Goal: Task Accomplishment & Management: Use online tool/utility

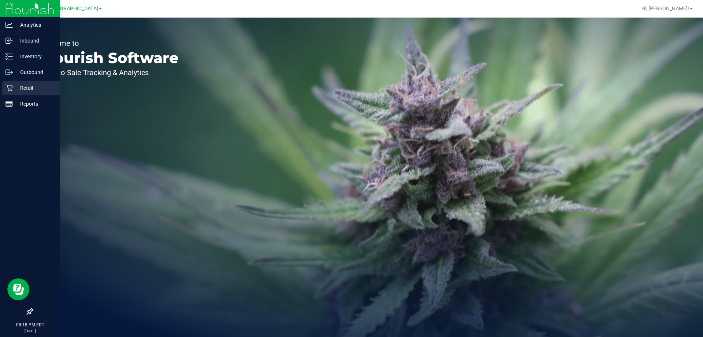
click at [15, 87] on p "Retail" at bounding box center [35, 87] width 44 height 9
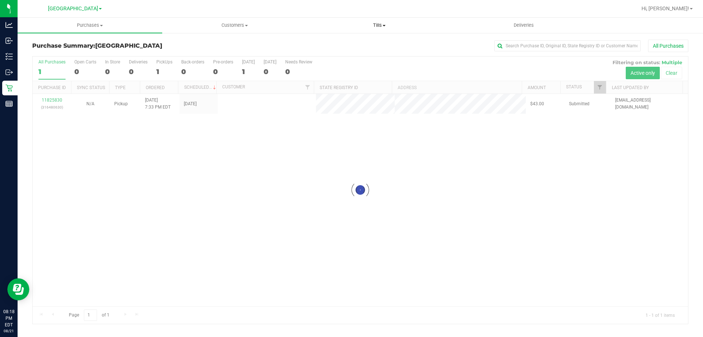
click at [378, 29] on uib-tab-heading "Tills Manage tills Reconcile e-payments" at bounding box center [379, 25] width 144 height 15
click at [349, 43] on span "Manage tills" at bounding box center [331, 44] width 49 height 6
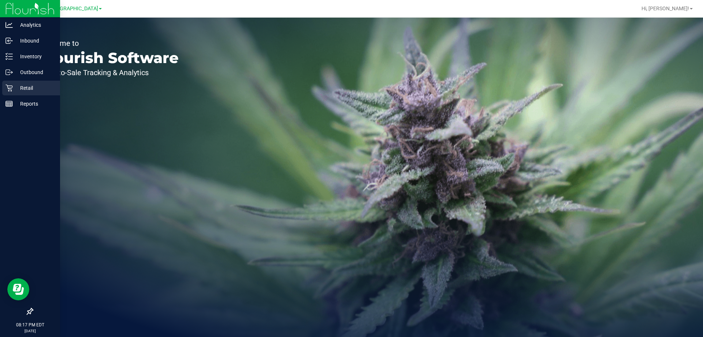
click at [20, 88] on p "Retail" at bounding box center [35, 87] width 44 height 9
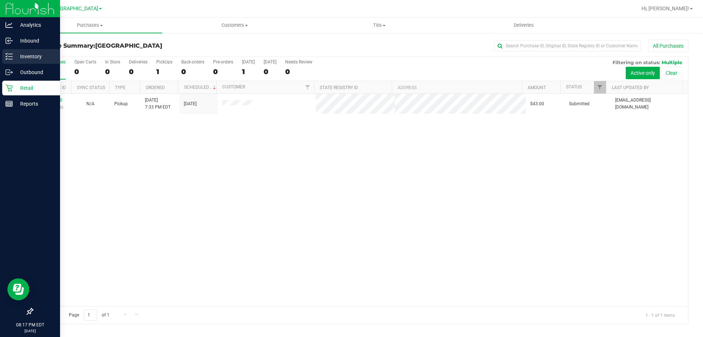
click at [40, 60] on p "Inventory" at bounding box center [35, 56] width 44 height 9
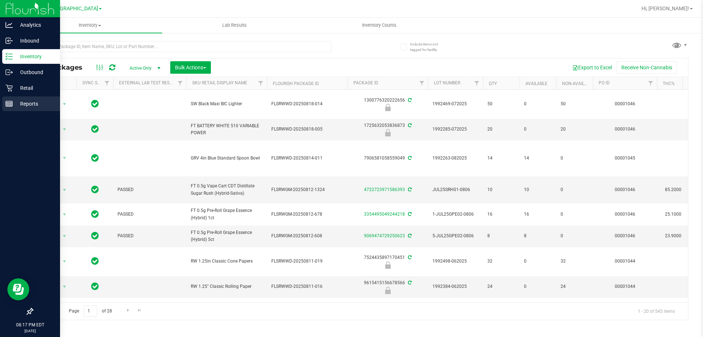
click at [9, 107] on icon at bounding box center [8, 103] width 7 height 7
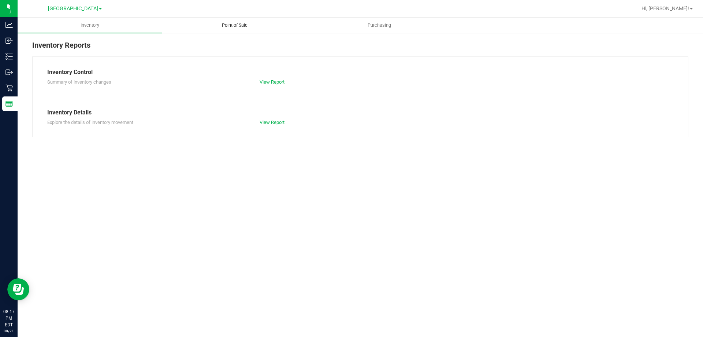
click at [228, 29] on uib-tab-heading "Point of Sale" at bounding box center [235, 25] width 144 height 15
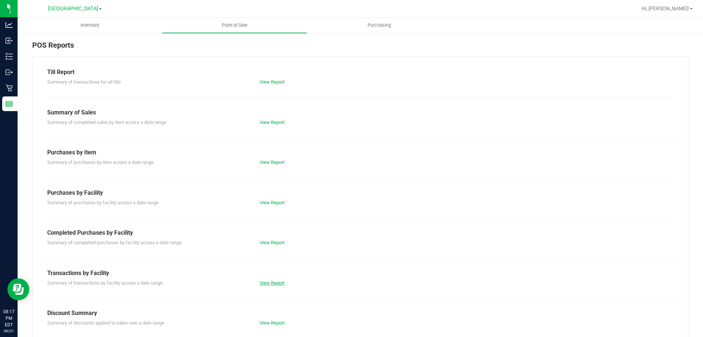
click at [279, 281] on link "View Report" at bounding box center [272, 282] width 25 height 5
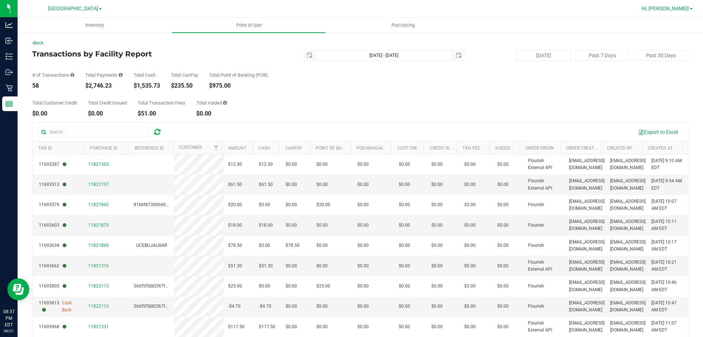
click at [687, 7] on span "Hi, [PERSON_NAME]!" at bounding box center [666, 8] width 48 height 6
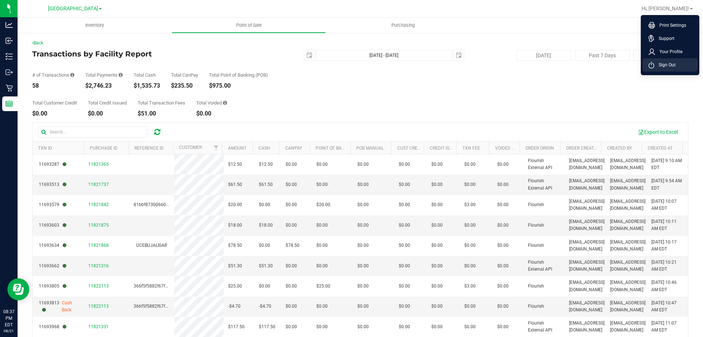
click at [658, 64] on span "Sign Out" at bounding box center [664, 64] width 21 height 7
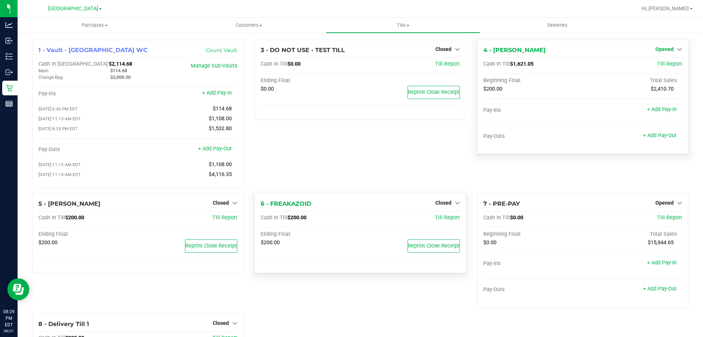
click at [667, 48] on span "Opened" at bounding box center [664, 49] width 18 height 6
click at [659, 63] on link "Close Till" at bounding box center [665, 65] width 20 height 6
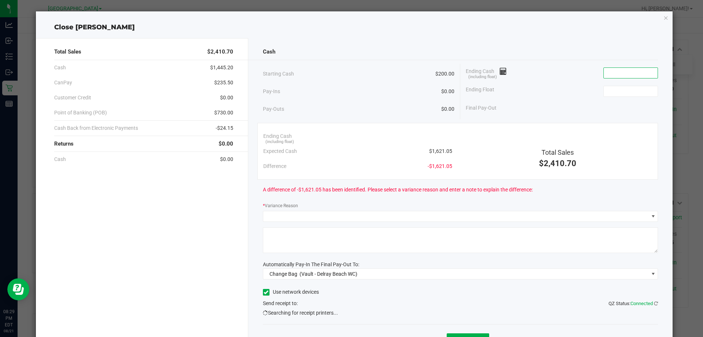
click at [622, 74] on input at bounding box center [631, 73] width 54 height 10
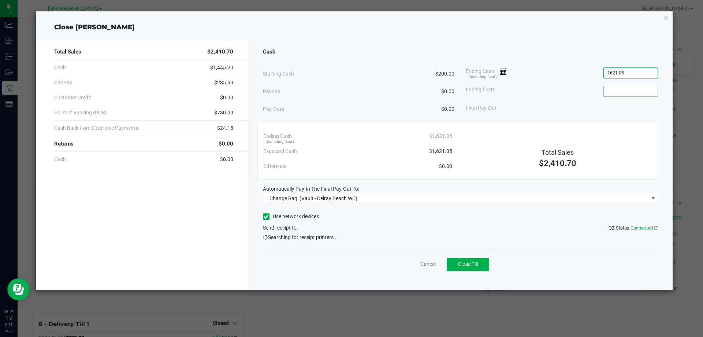
type input "$1,621.05"
click at [620, 88] on input at bounding box center [631, 91] width 54 height 10
type input "$200.00"
click at [588, 116] on div "Starting Cash $200.00 Pay-Ins $0.00 Pay-Outs $0.00 Ending Cash (including float…" at bounding box center [460, 91] width 395 height 55
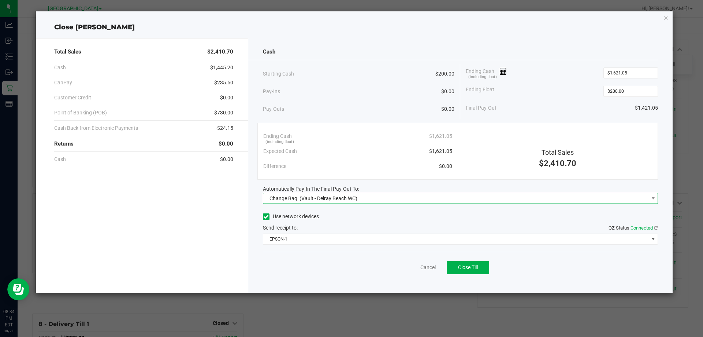
click at [349, 193] on span "Change Bag (Vault - Delray Beach WC)" at bounding box center [460, 198] width 395 height 11
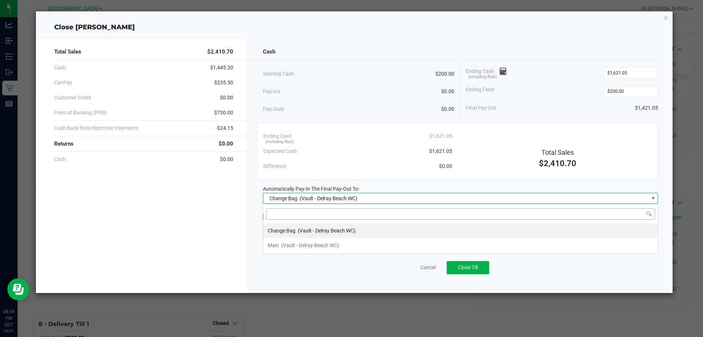
scroll to position [11, 395]
click at [331, 239] on li "Main (Vault - Delray Beach WC)" at bounding box center [460, 245] width 395 height 15
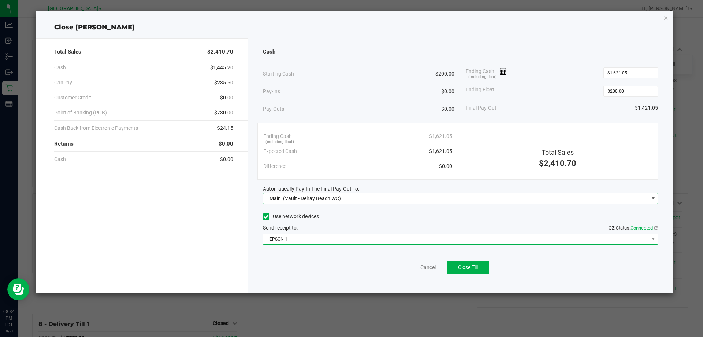
click at [334, 234] on span "EPSON-1" at bounding box center [456, 239] width 386 height 10
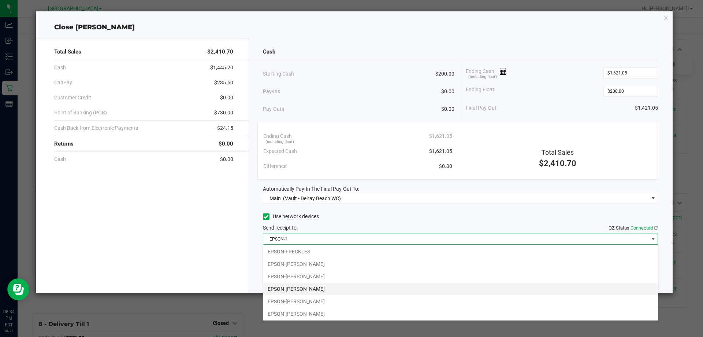
scroll to position [51, 0]
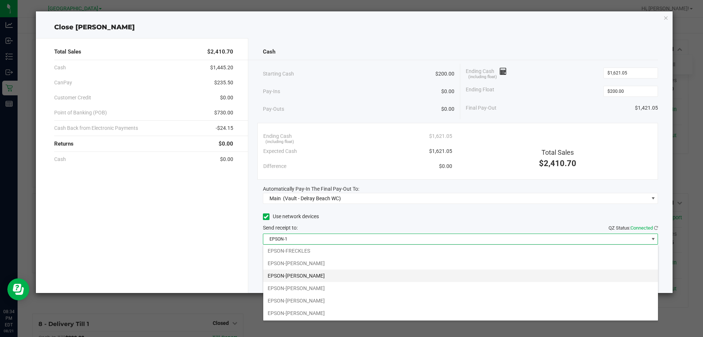
click at [351, 277] on li "EPSON-FRED HAMMOND" at bounding box center [460, 275] width 395 height 12
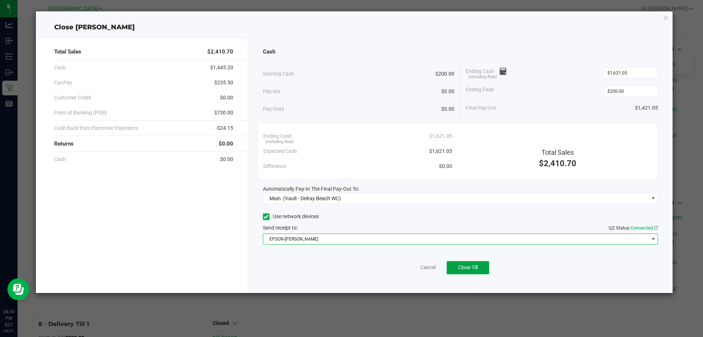
click at [472, 268] on span "Close Till" at bounding box center [468, 267] width 20 height 6
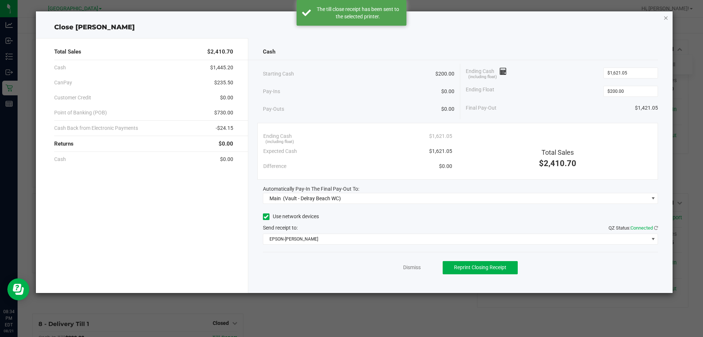
click at [666, 16] on icon "button" at bounding box center [666, 17] width 5 height 9
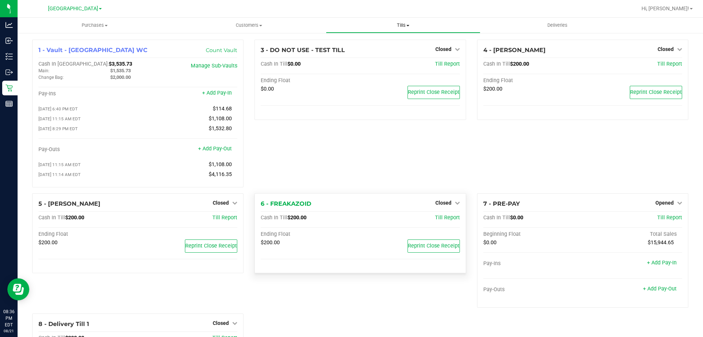
click at [403, 26] on span "Tills" at bounding box center [402, 25] width 153 height 7
click at [340, 45] on span "Manage tills" at bounding box center [350, 44] width 49 height 6
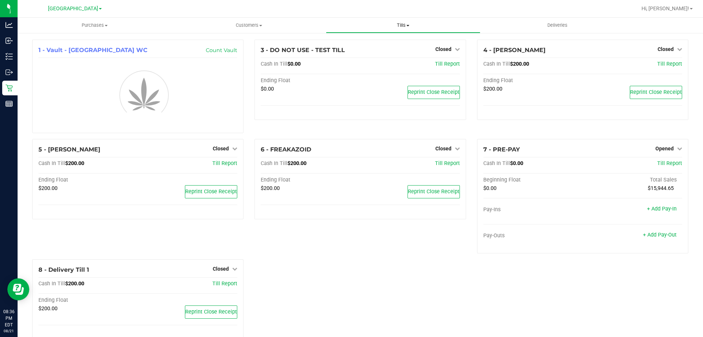
click at [407, 26] on span "Tills" at bounding box center [402, 25] width 153 height 7
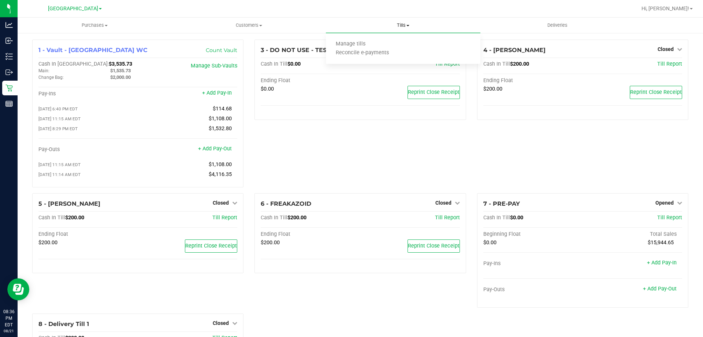
click at [400, 26] on span "Tills" at bounding box center [403, 25] width 154 height 7
click at [406, 26] on span "Tills" at bounding box center [403, 25] width 154 height 7
click at [402, 23] on span "Tills" at bounding box center [403, 25] width 154 height 7
click at [401, 23] on span "Tills" at bounding box center [403, 25] width 154 height 7
click at [365, 51] on span "Reconcile e-payments" at bounding box center [362, 53] width 73 height 6
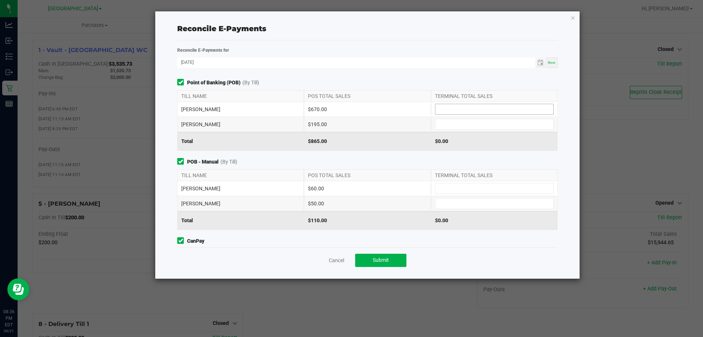
click at [450, 107] on input at bounding box center [494, 109] width 118 height 10
type input "$670.00"
type input "$195.00"
type input "$60.00"
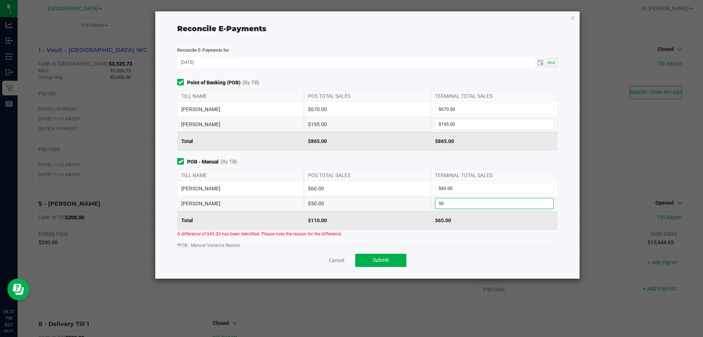
type input "$50.00"
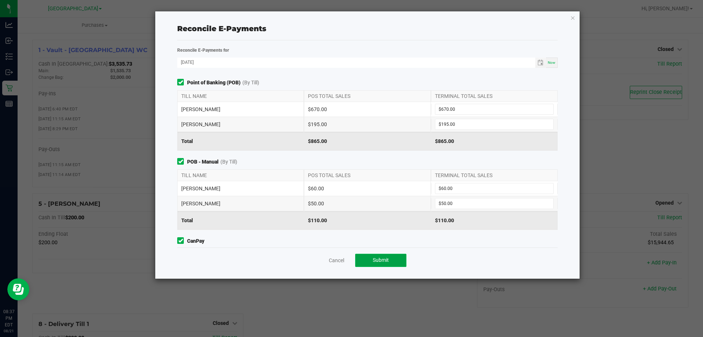
type input "$235.50"
click at [394, 260] on button "Submit" at bounding box center [380, 259] width 51 height 13
